Goal: Use online tool/utility

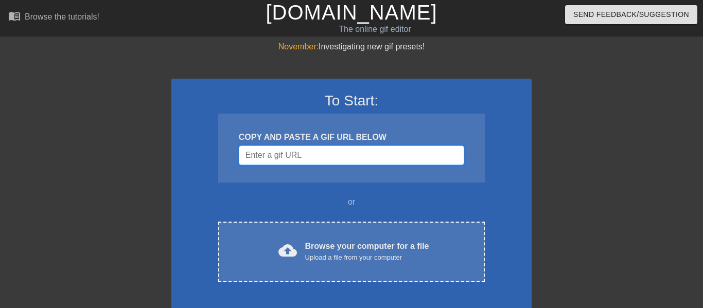
click at [288, 158] on input "Username" at bounding box center [351, 156] width 225 height 20
click at [289, 157] on input "Username" at bounding box center [351, 156] width 225 height 20
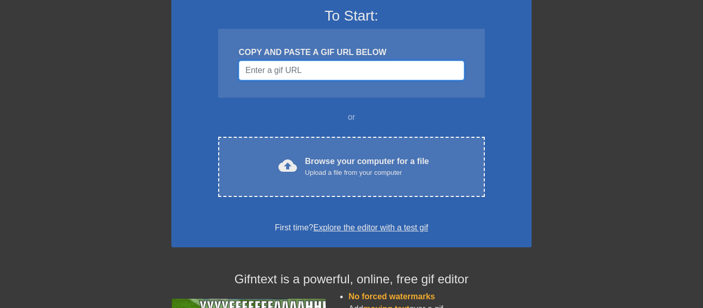
scroll to position [97, 0]
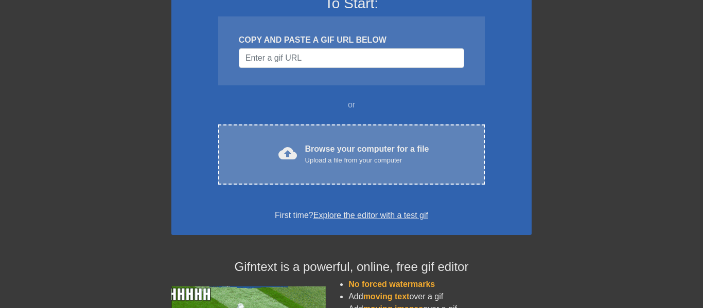
click at [332, 163] on div "Upload a file from your computer" at bounding box center [367, 160] width 124 height 10
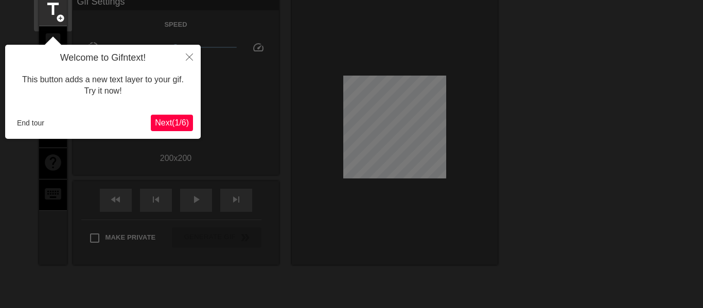
scroll to position [25, 0]
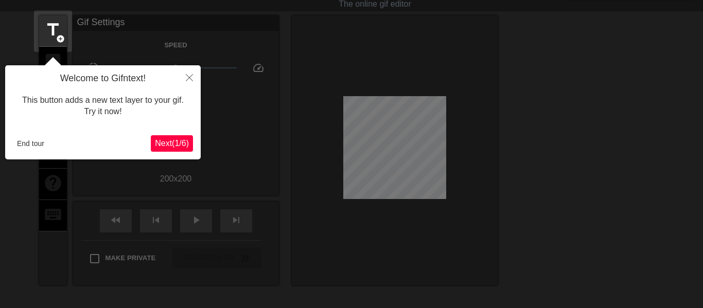
click at [175, 140] on span "Next ( 1 / 6 )" at bounding box center [172, 143] width 34 height 9
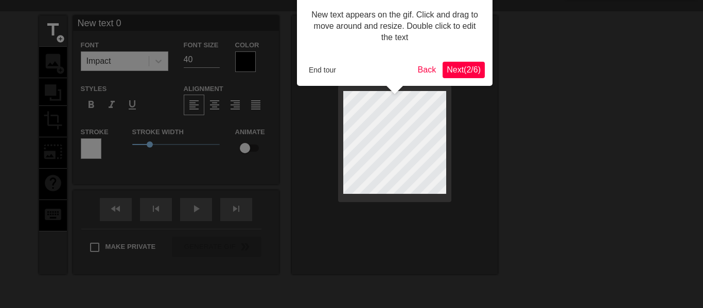
scroll to position [0, 0]
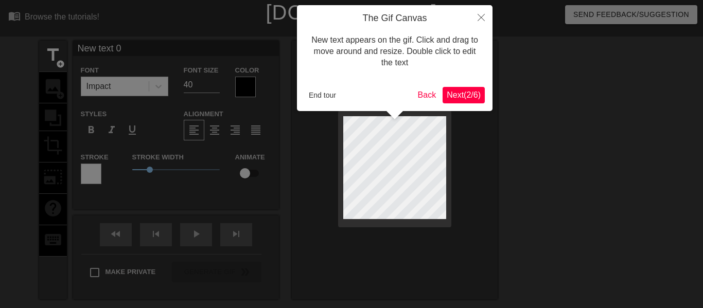
click at [476, 94] on span "Next ( 2 / 6 )" at bounding box center [463, 95] width 34 height 9
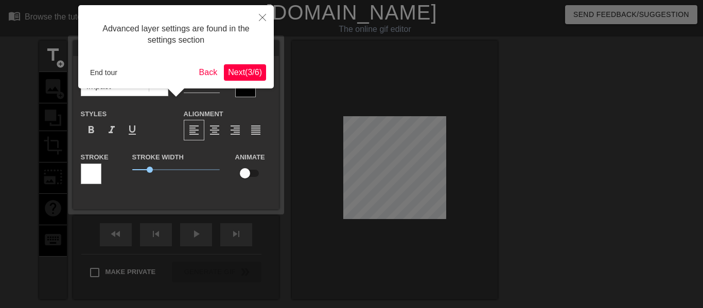
scroll to position [25, 0]
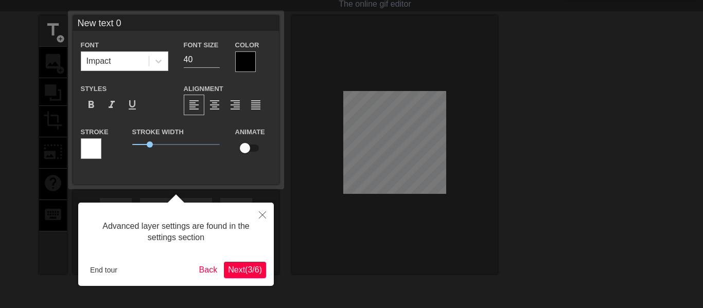
click at [251, 269] on span "Next ( 3 / 6 )" at bounding box center [245, 269] width 34 height 9
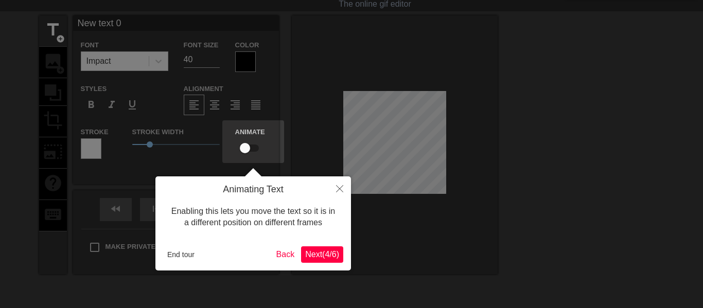
scroll to position [0, 0]
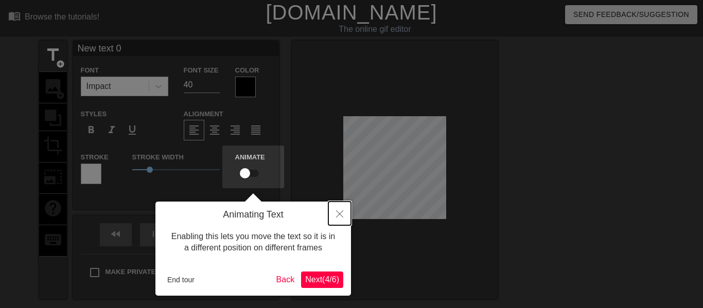
click at [341, 214] on icon "Close" at bounding box center [339, 213] width 7 height 7
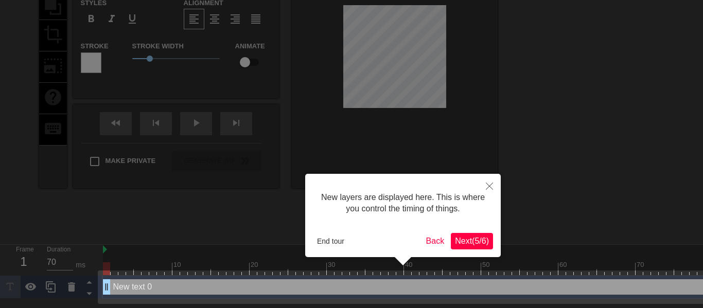
click at [477, 237] on span "Next ( 5 / 6 )" at bounding box center [472, 241] width 34 height 9
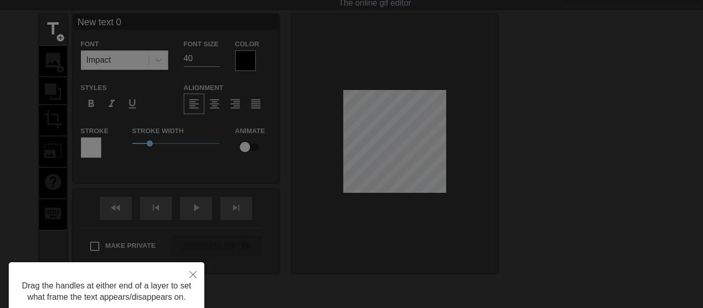
scroll to position [0, 0]
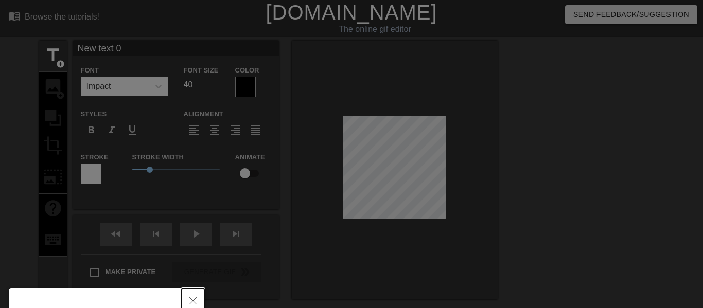
click at [192, 298] on icon "Close" at bounding box center [192, 300] width 7 height 7
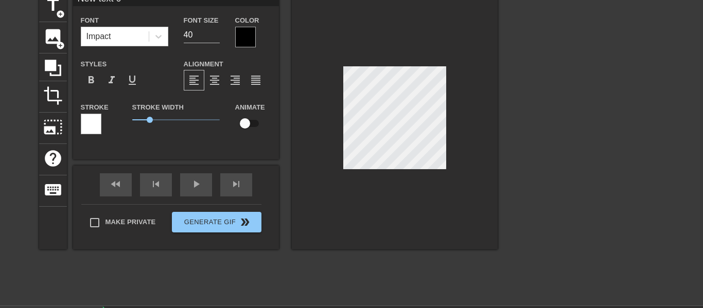
scroll to position [52, 0]
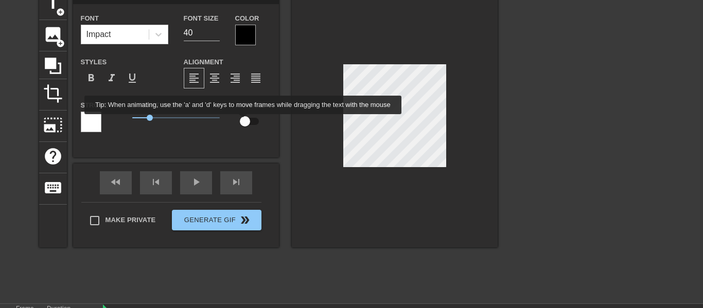
click at [239, 122] on input "checkbox" at bounding box center [245, 122] width 59 height 20
checkbox input "true"
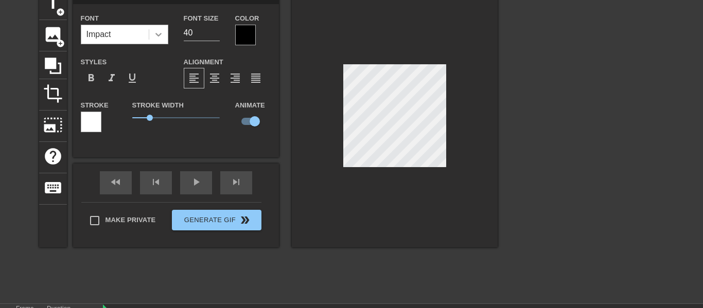
click at [159, 38] on icon at bounding box center [158, 34] width 10 height 10
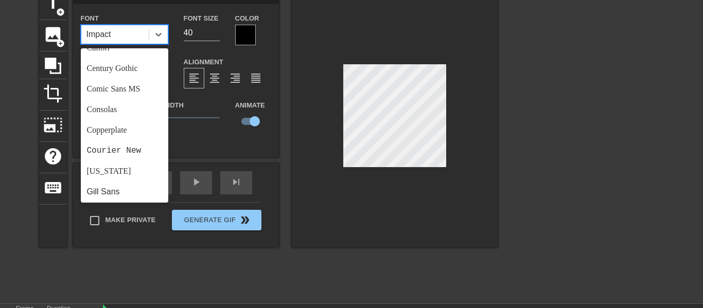
scroll to position [0, 0]
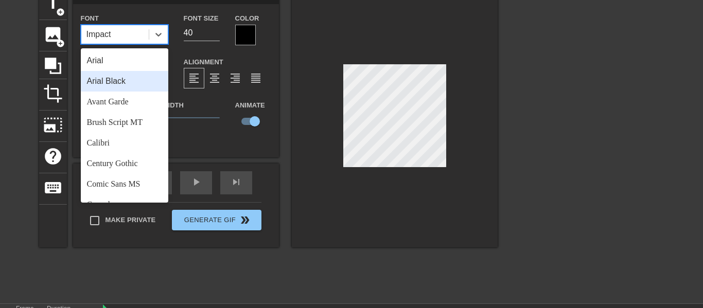
click at [121, 83] on div "Arial Black" at bounding box center [124, 81] width 87 height 21
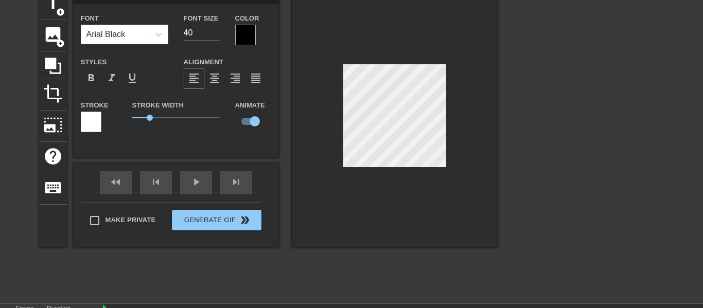
scroll to position [0, 2]
type input "New 0"
type textarea "New 0"
type input "New 0"
type textarea "New 0"
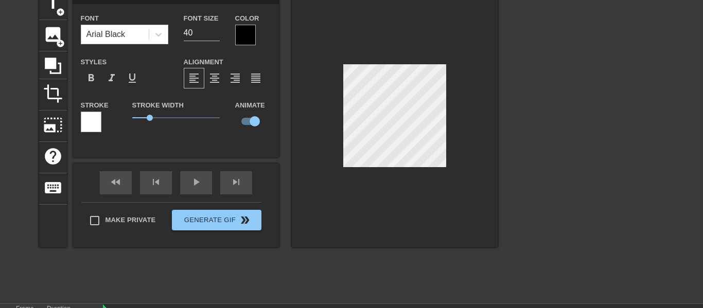
type input "Ne 0"
type textarea "Ne 0"
type input "N 0"
type textarea "N 0"
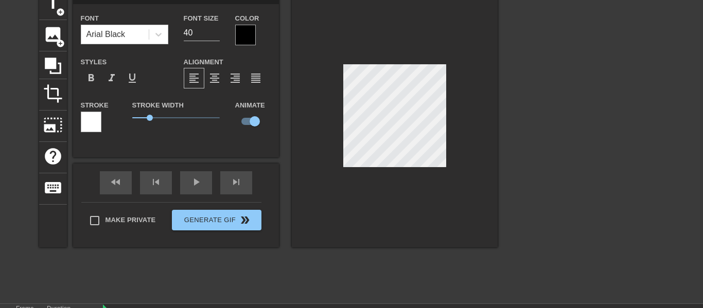
scroll to position [0, 0]
type input "0"
type textarea "0"
type input "K 0"
type textarea "K 0"
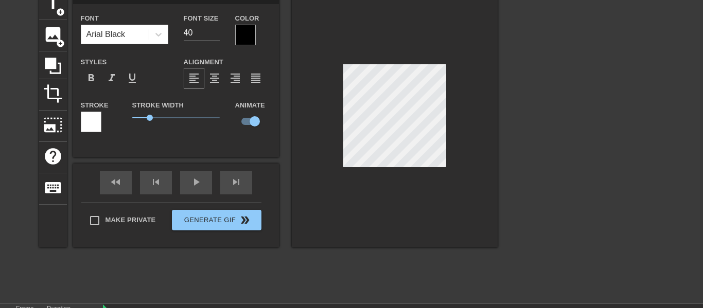
type input "KI 0"
type textarea "KI 0"
type input "KIT 0"
type textarea "KIT 0"
type input "KITT 0"
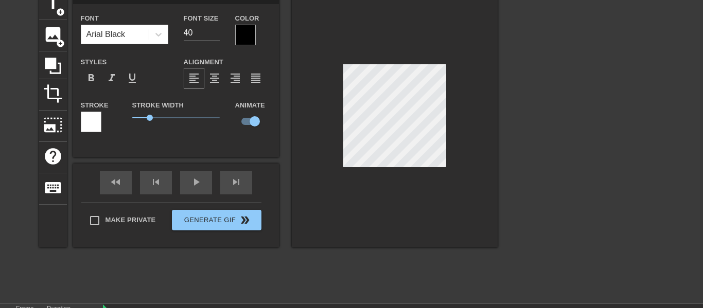
type textarea "KITT 0"
type input "KITTY 0"
type textarea "KITTY 0"
type input "KITTY"
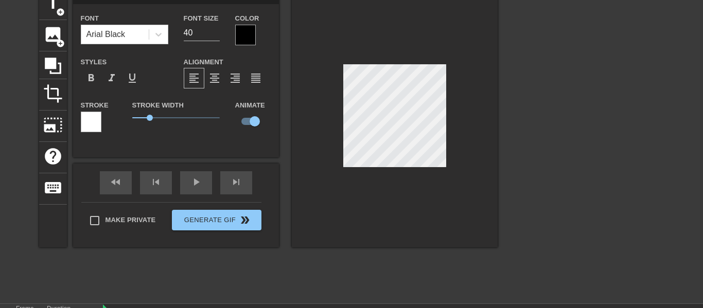
type textarea "KITTY"
type input "KITTY"
type textarea "KITTY"
click at [536, 135] on div at bounding box center [587, 143] width 154 height 309
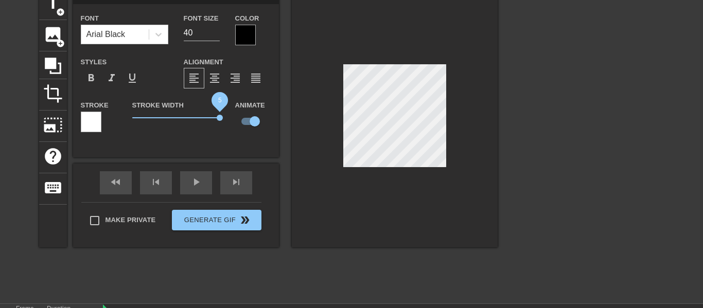
drag, startPoint x: 149, startPoint y: 116, endPoint x: 231, endPoint y: 123, distance: 82.1
click at [231, 123] on div "Stroke Stroke Width 5 Animate" at bounding box center [176, 120] width 206 height 43
click at [217, 79] on span "format_align_center" at bounding box center [214, 78] width 12 height 12
click at [248, 34] on div at bounding box center [245, 35] width 21 height 21
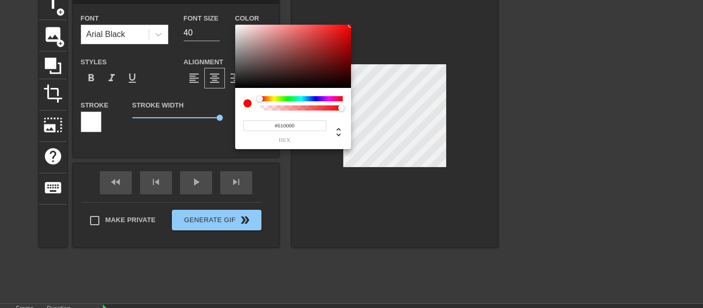
type input "#000000"
drag, startPoint x: 339, startPoint y: 40, endPoint x: 369, endPoint y: 101, distance: 68.6
click at [369, 101] on div "#000000 hex" at bounding box center [351, 154] width 703 height 308
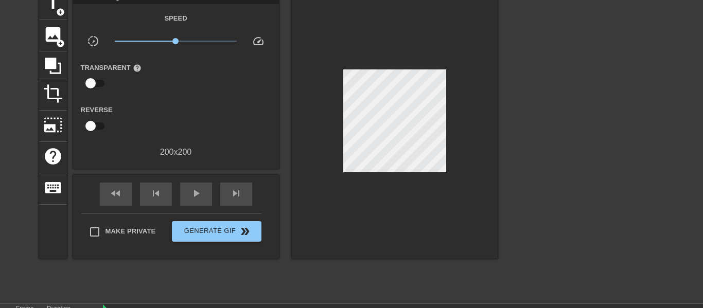
click at [293, 98] on div at bounding box center [395, 124] width 206 height 270
drag, startPoint x: 174, startPoint y: 40, endPoint x: 298, endPoint y: 50, distance: 124.3
click at [298, 50] on div "title add_circle image add_circle crop photo_size_select_large help keyboard Gi…" at bounding box center [268, 124] width 458 height 270
click at [304, 76] on div at bounding box center [395, 124] width 206 height 270
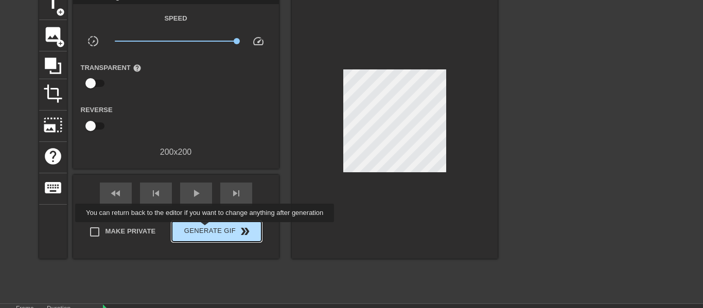
click at [202, 230] on span "Generate Gif double_arrow" at bounding box center [216, 231] width 81 height 12
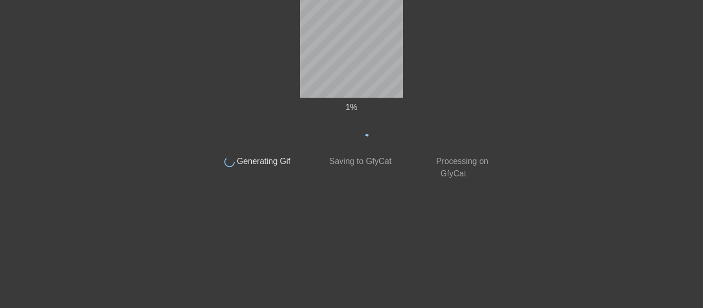
scroll to position [46, 0]
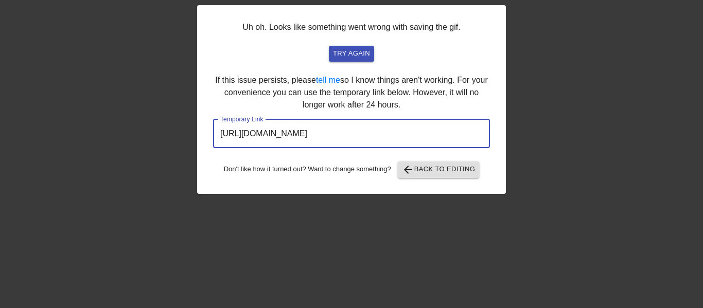
drag, startPoint x: 446, startPoint y: 134, endPoint x: 200, endPoint y: 133, distance: 246.4
click at [200, 133] on div "Uh oh. Looks like something went wrong with saving the gif. try again If this i…" at bounding box center [351, 99] width 309 height 189
